Goal: Check status: Check status

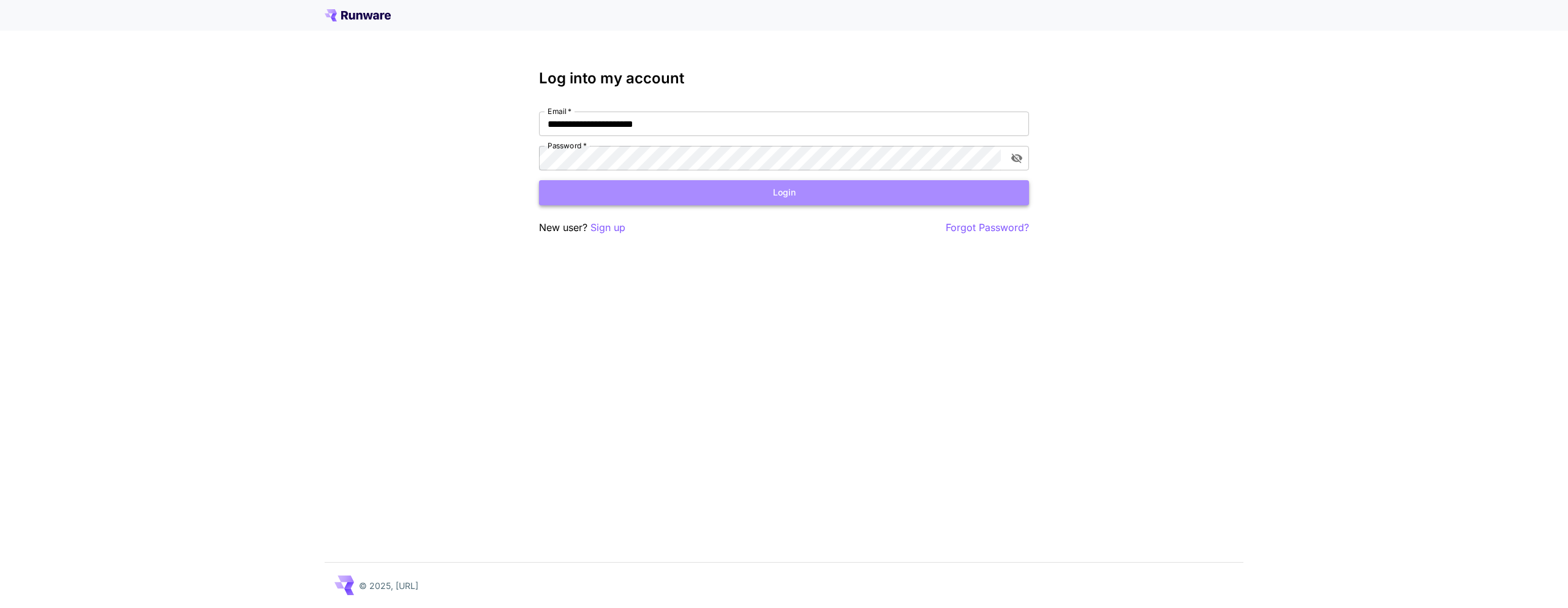
click at [768, 199] on button "Login" at bounding box center [784, 193] width 490 height 25
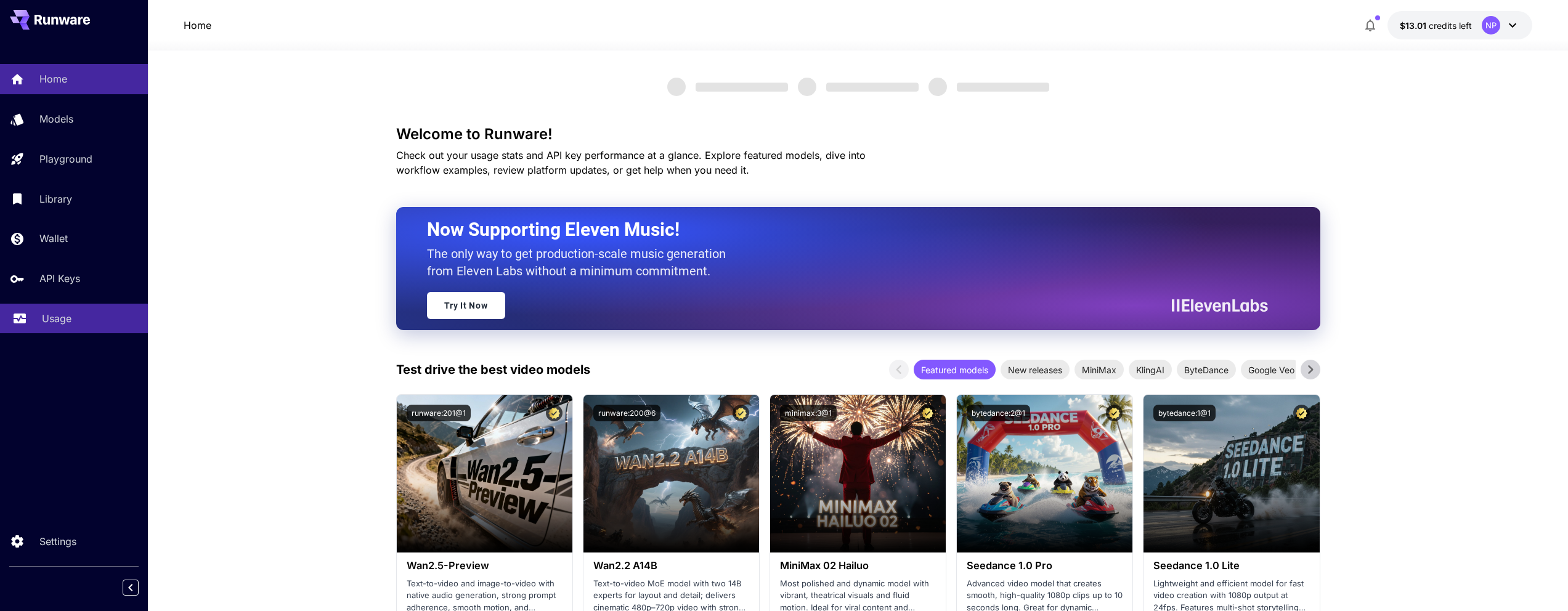
click at [84, 315] on div "Usage" at bounding box center [89, 318] width 96 height 15
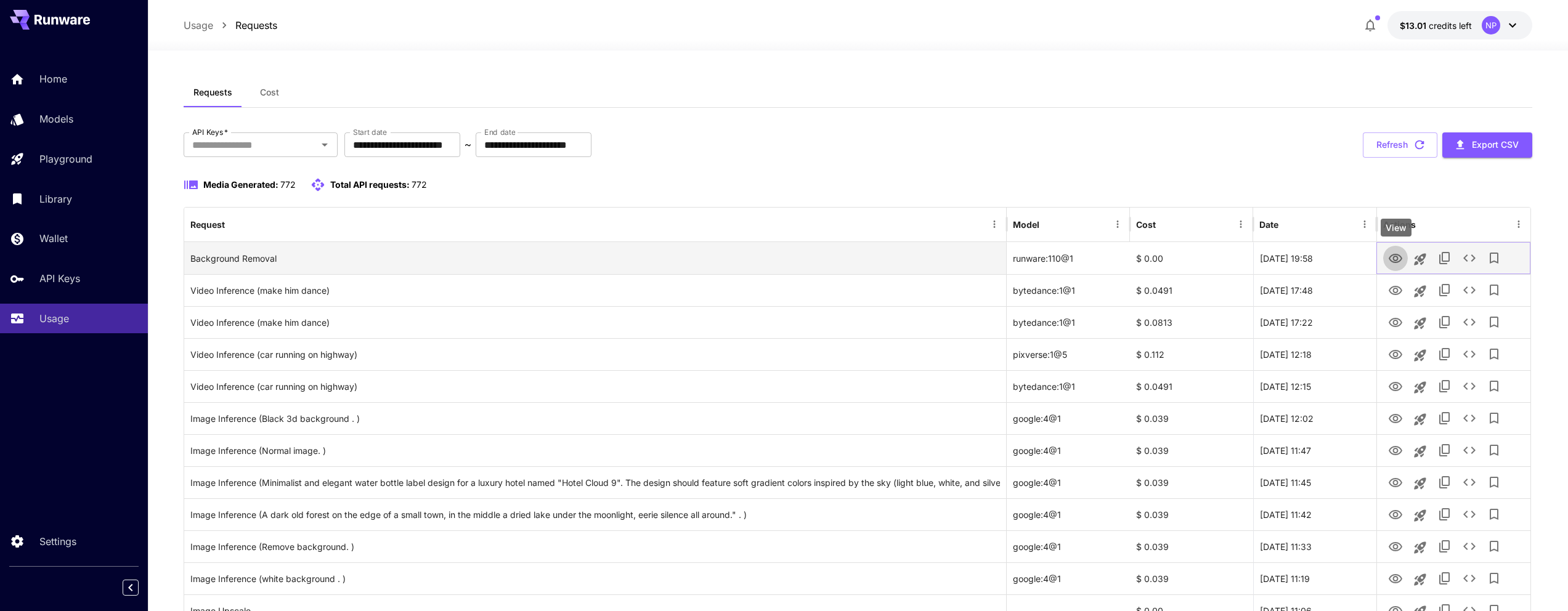
click at [1398, 259] on icon "View" at bounding box center [1395, 259] width 15 height 15
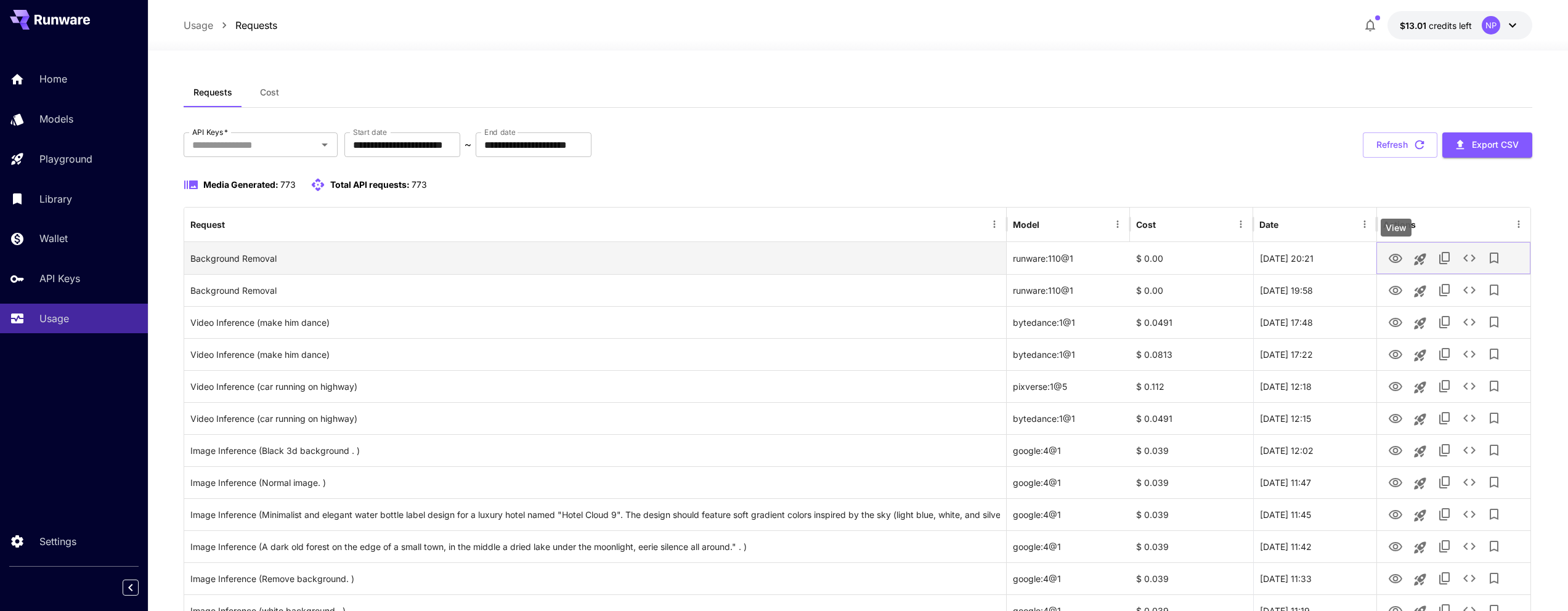
click at [1393, 257] on icon "View" at bounding box center [1395, 258] width 14 height 9
